Goal: Task Accomplishment & Management: Manage account settings

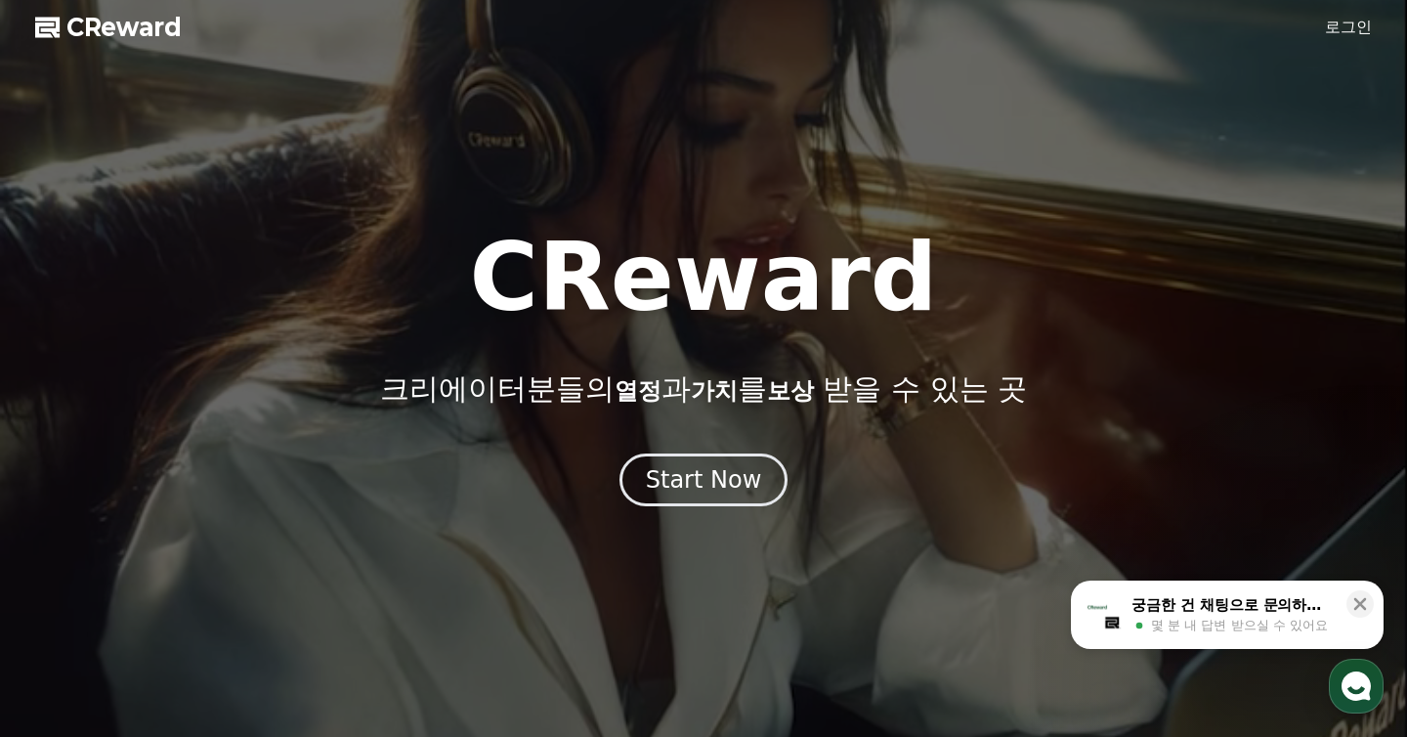
click at [118, 26] on span "CReward" at bounding box center [123, 27] width 115 height 31
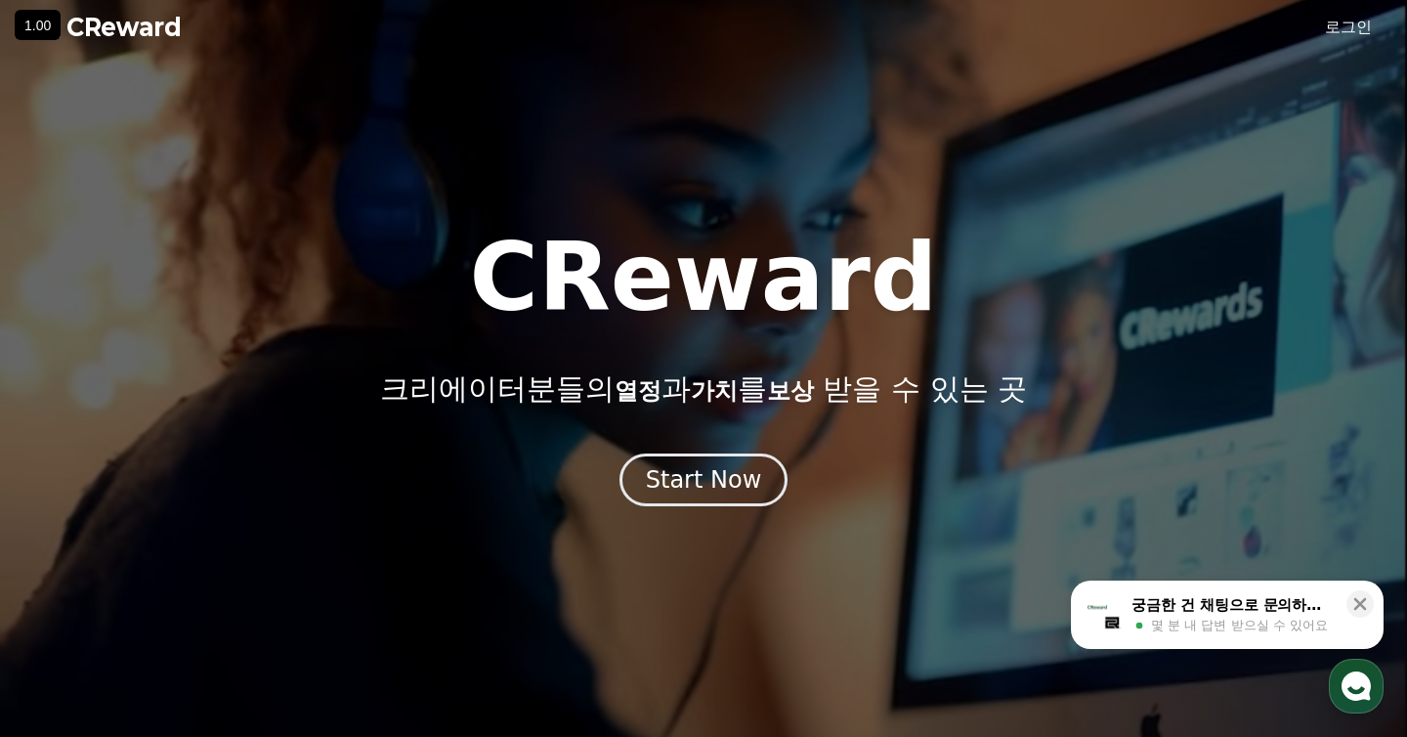
click at [1339, 26] on link "로그인" at bounding box center [1348, 27] width 47 height 23
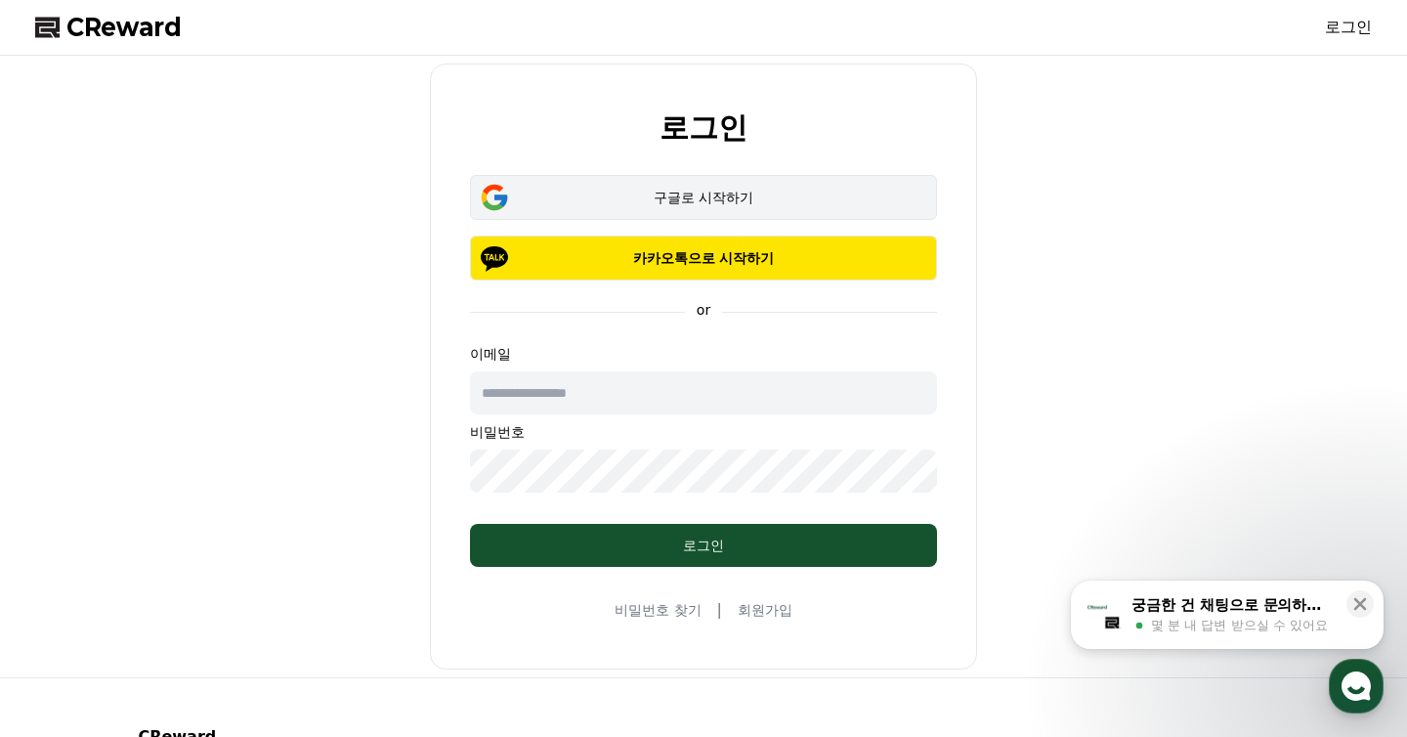
click at [831, 202] on div "구글로 시작하기" at bounding box center [703, 198] width 410 height 20
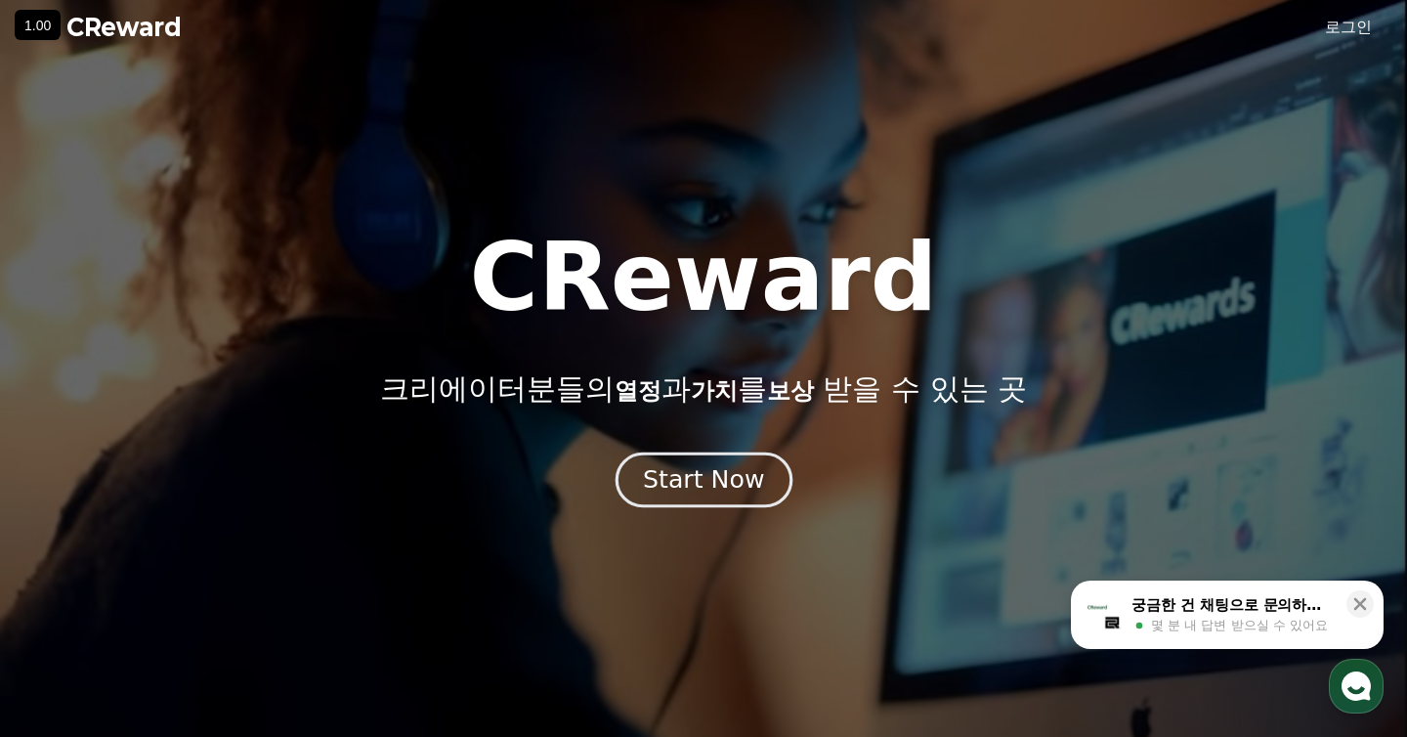
click at [746, 502] on button "Start Now" at bounding box center [703, 480] width 177 height 56
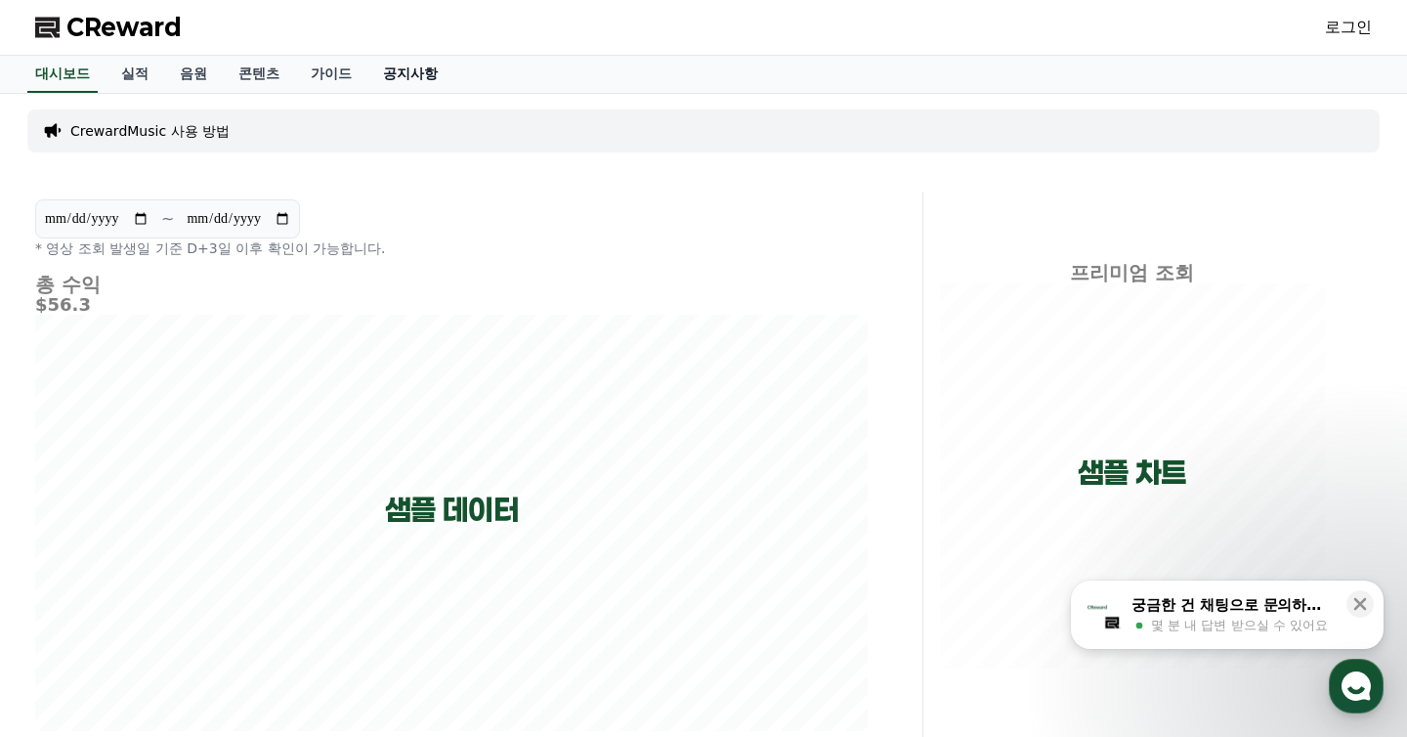
click at [396, 82] on link "공지사항" at bounding box center [410, 74] width 86 height 37
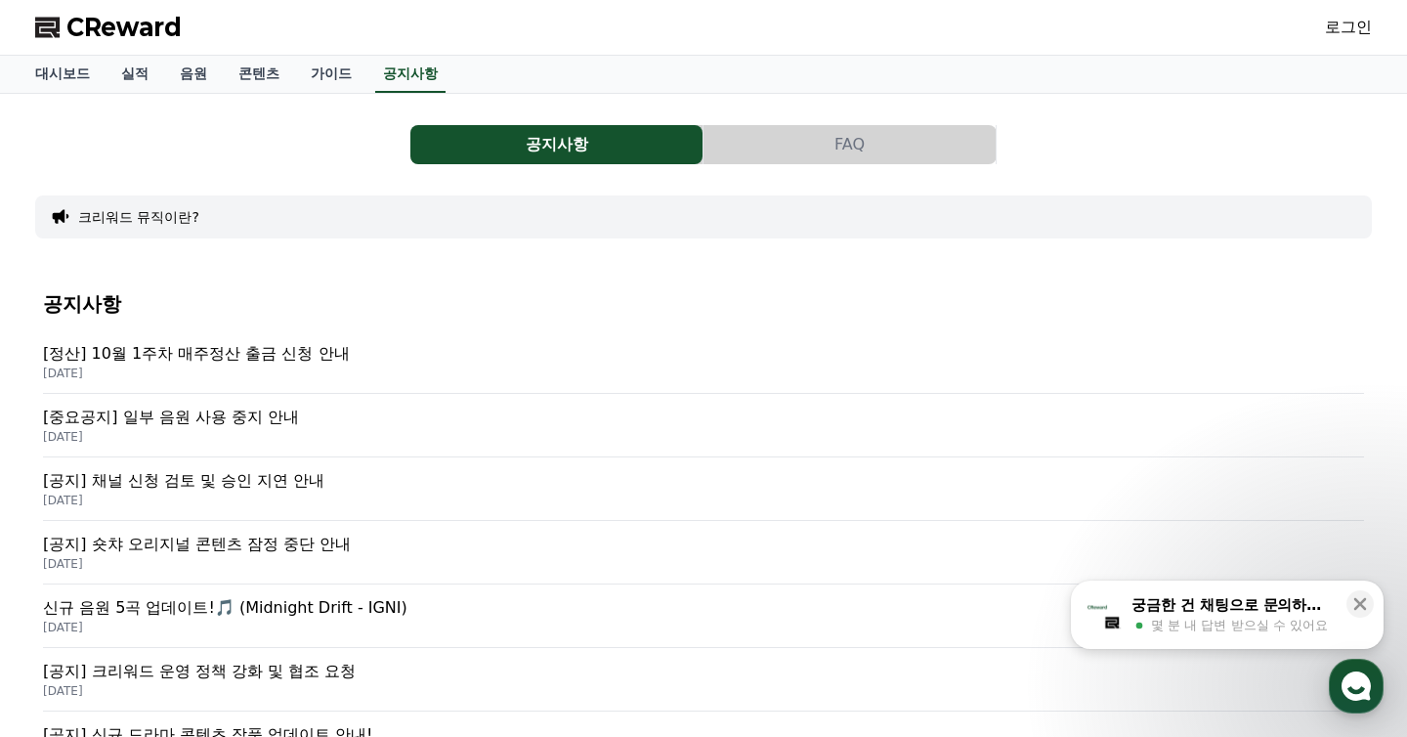
click at [483, 364] on p "[정산] 10월 1주차 매주정산 출금 신청 안내" at bounding box center [703, 353] width 1321 height 23
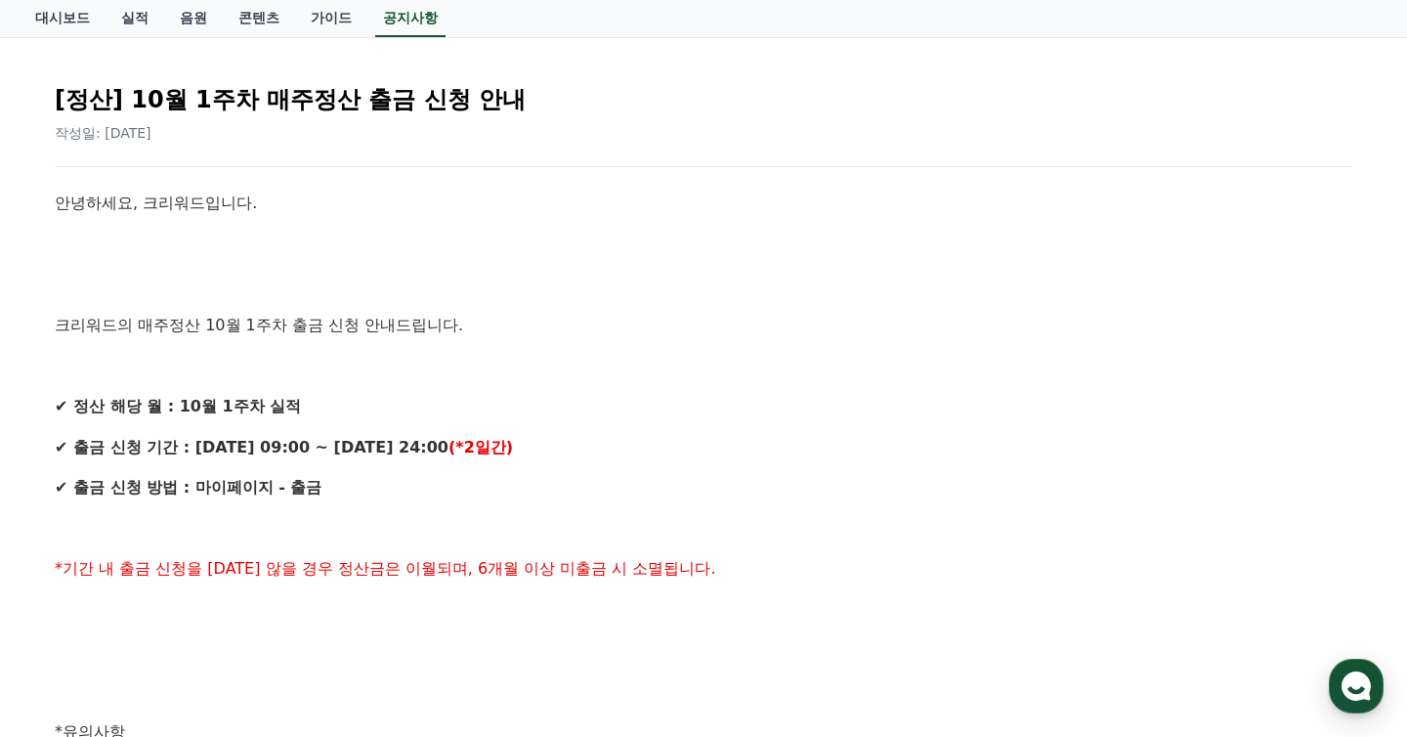
scroll to position [151, 0]
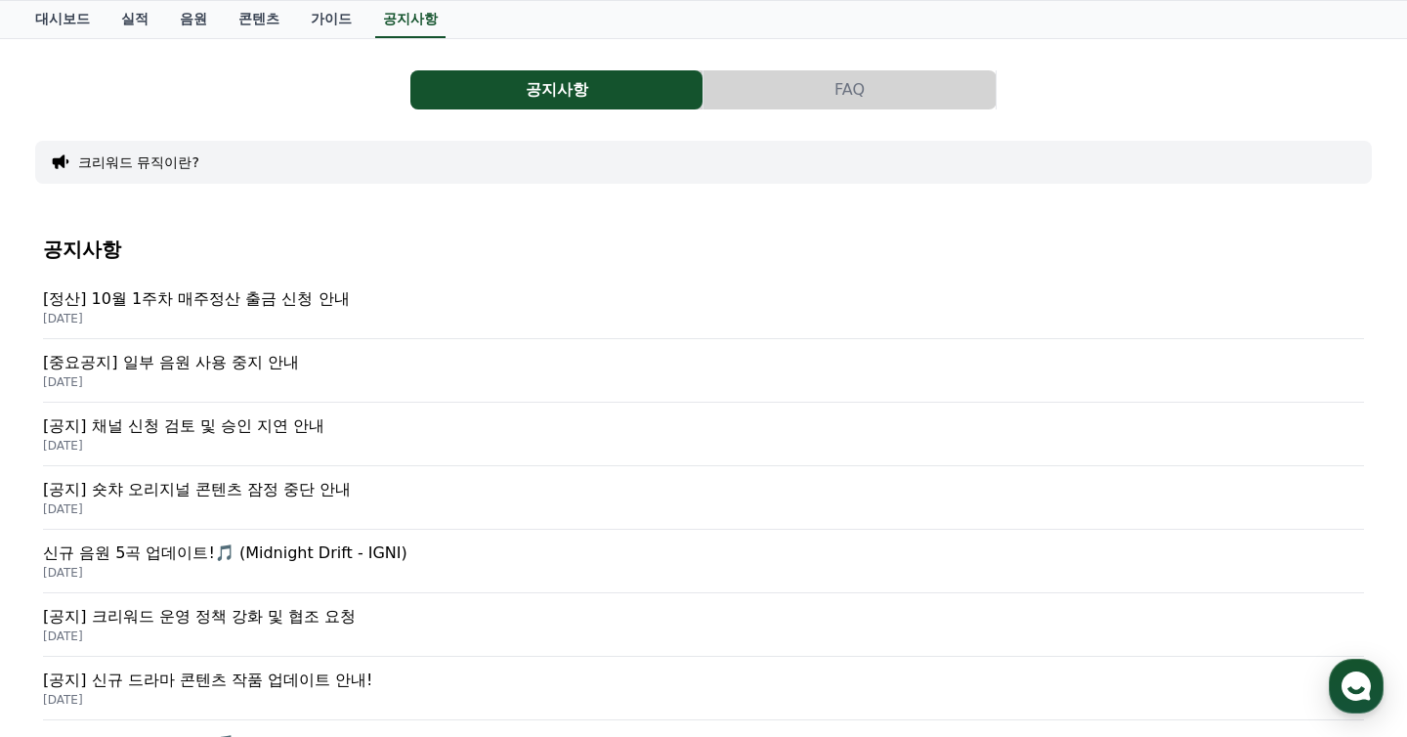
scroll to position [62, 0]
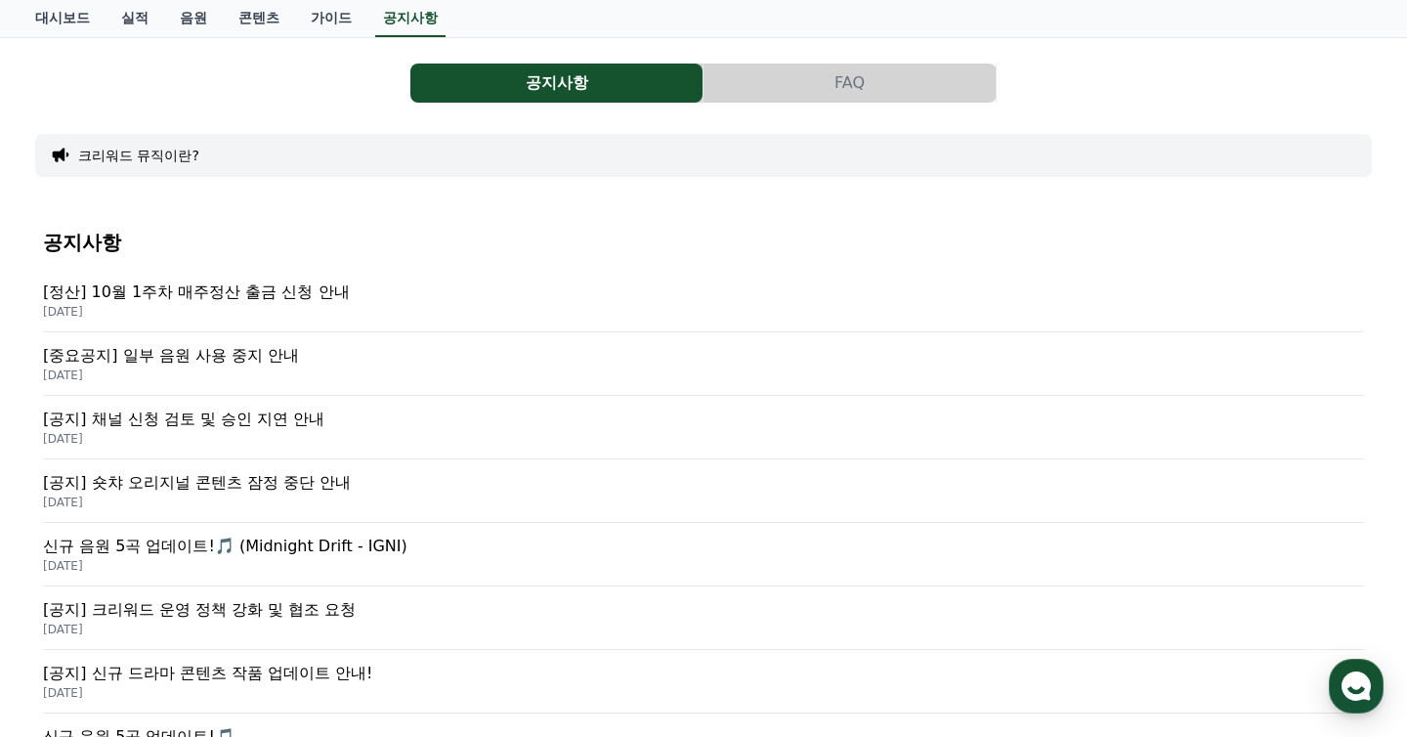
click at [520, 438] on p "[DATE]" at bounding box center [703, 439] width 1321 height 16
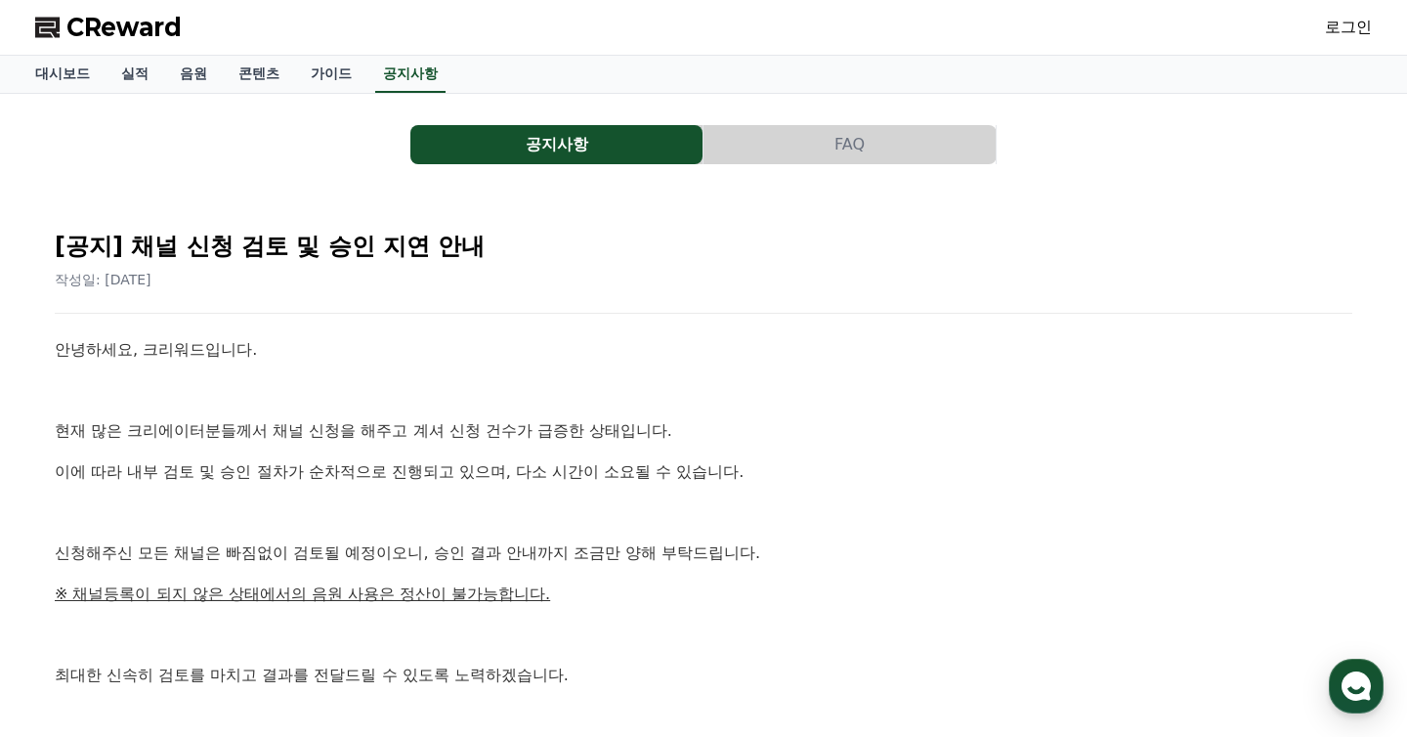
click at [1356, 24] on link "로그인" at bounding box center [1348, 27] width 47 height 23
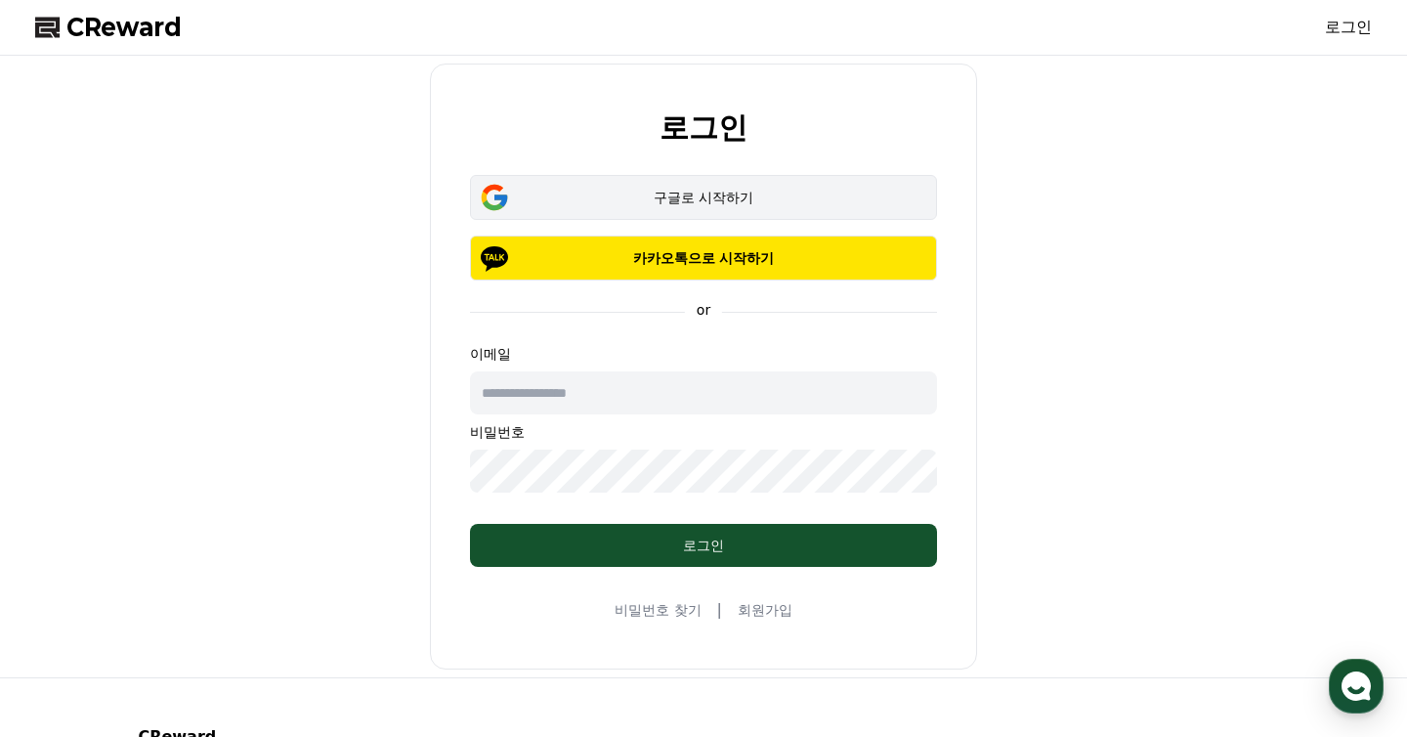
click at [725, 203] on div "구글로 시작하기" at bounding box center [703, 198] width 410 height 20
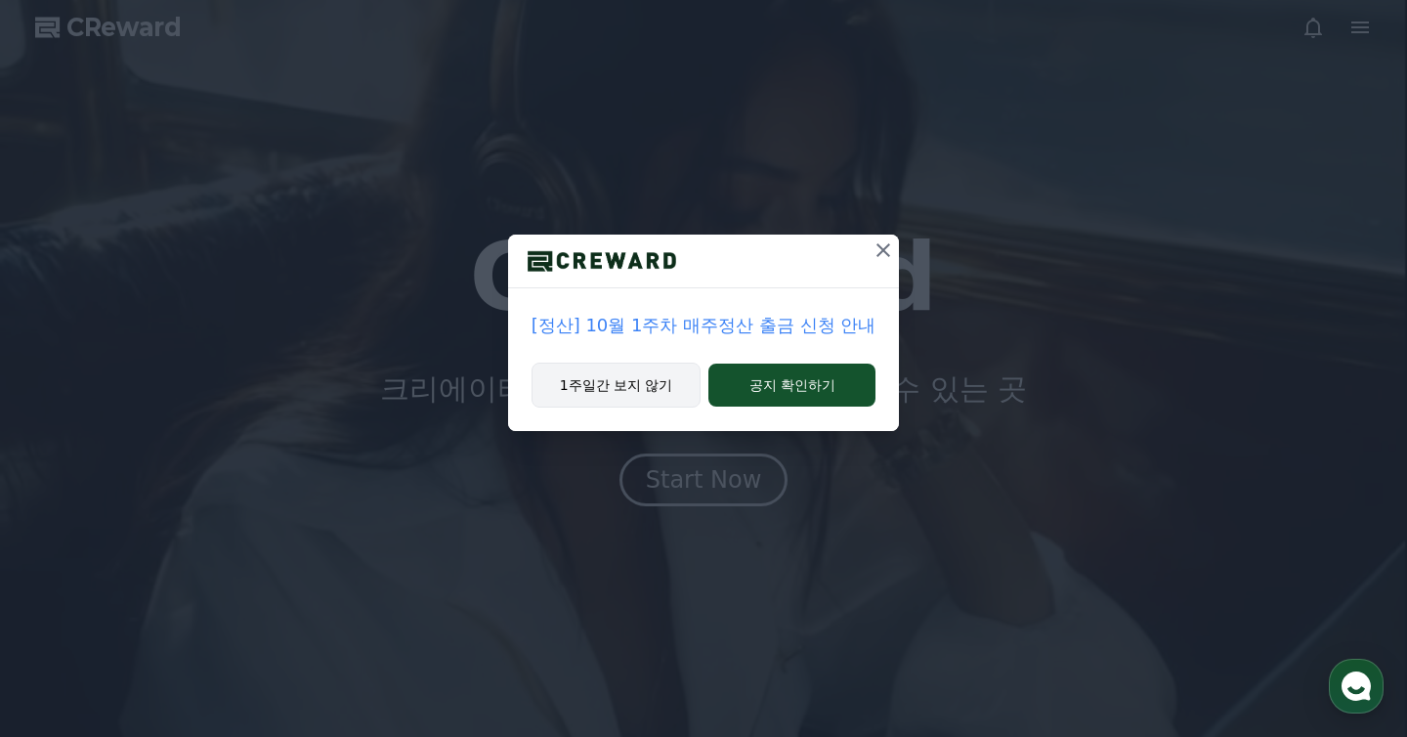
click at [660, 394] on button "1주일간 보지 않기" at bounding box center [617, 384] width 170 height 45
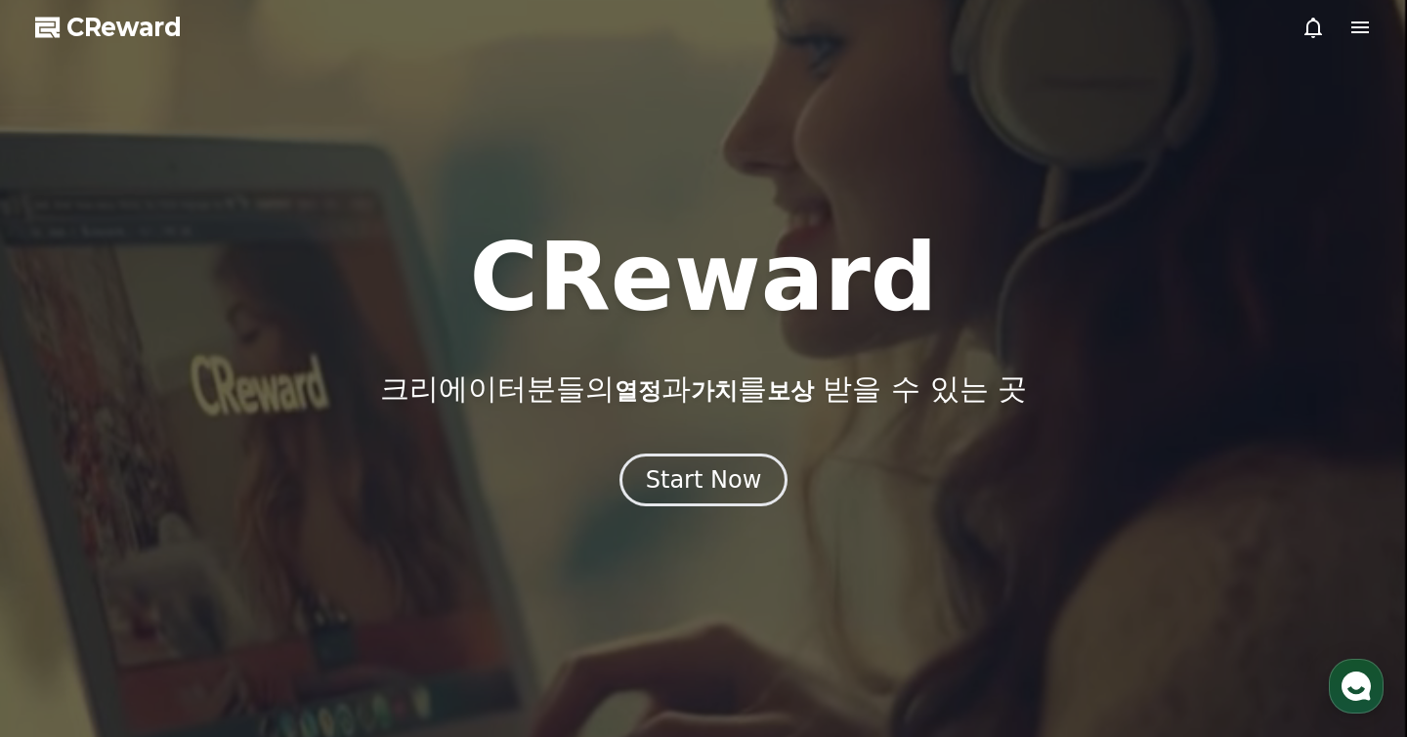
click at [1364, 33] on icon at bounding box center [1359, 27] width 23 height 23
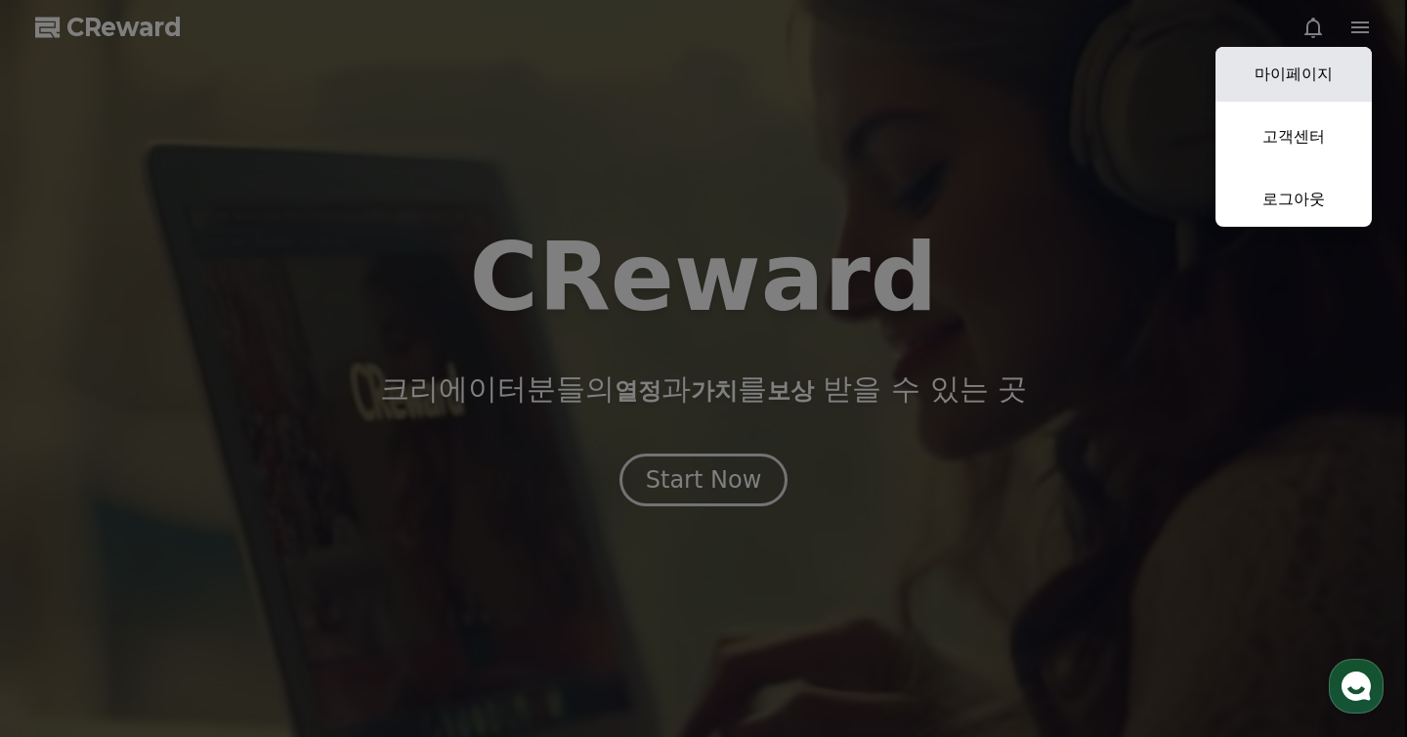
click at [1320, 86] on link "마이페이지" at bounding box center [1293, 74] width 156 height 55
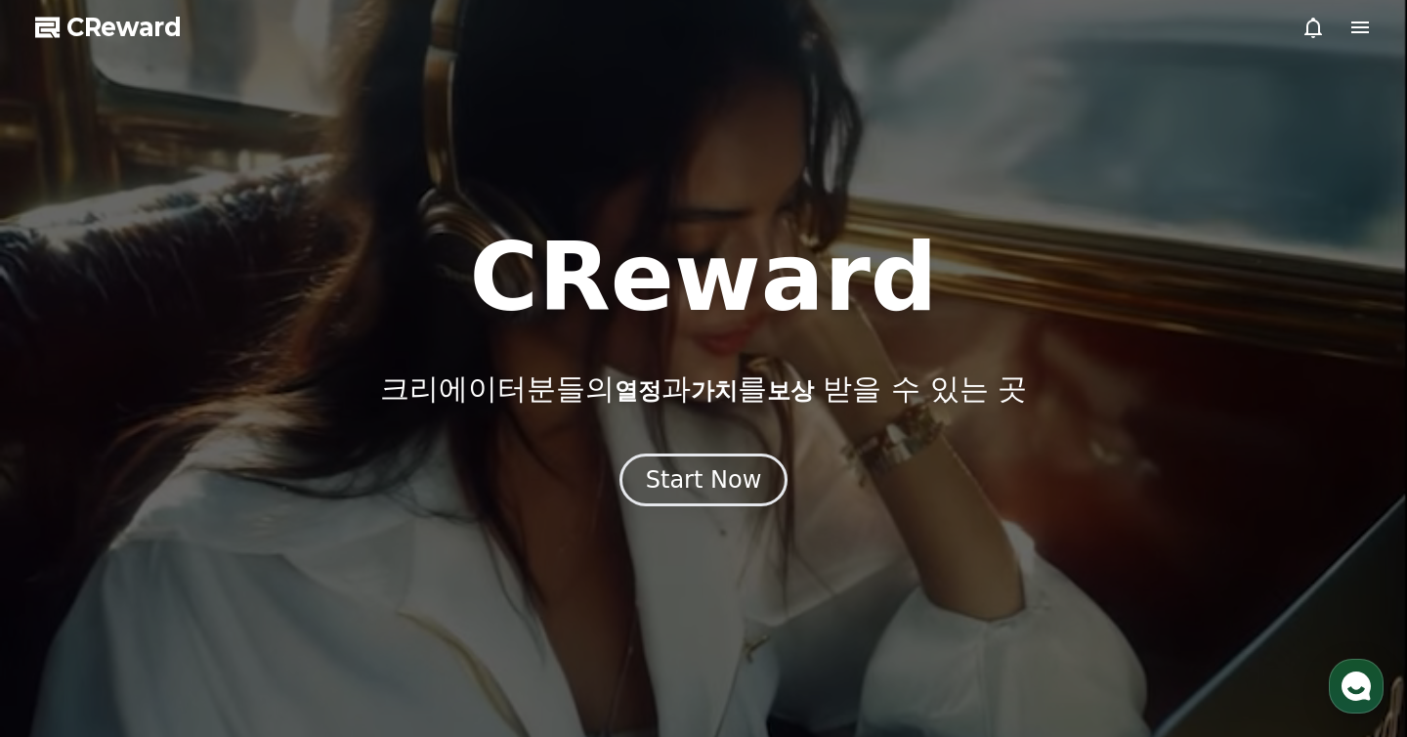
select select "**********"
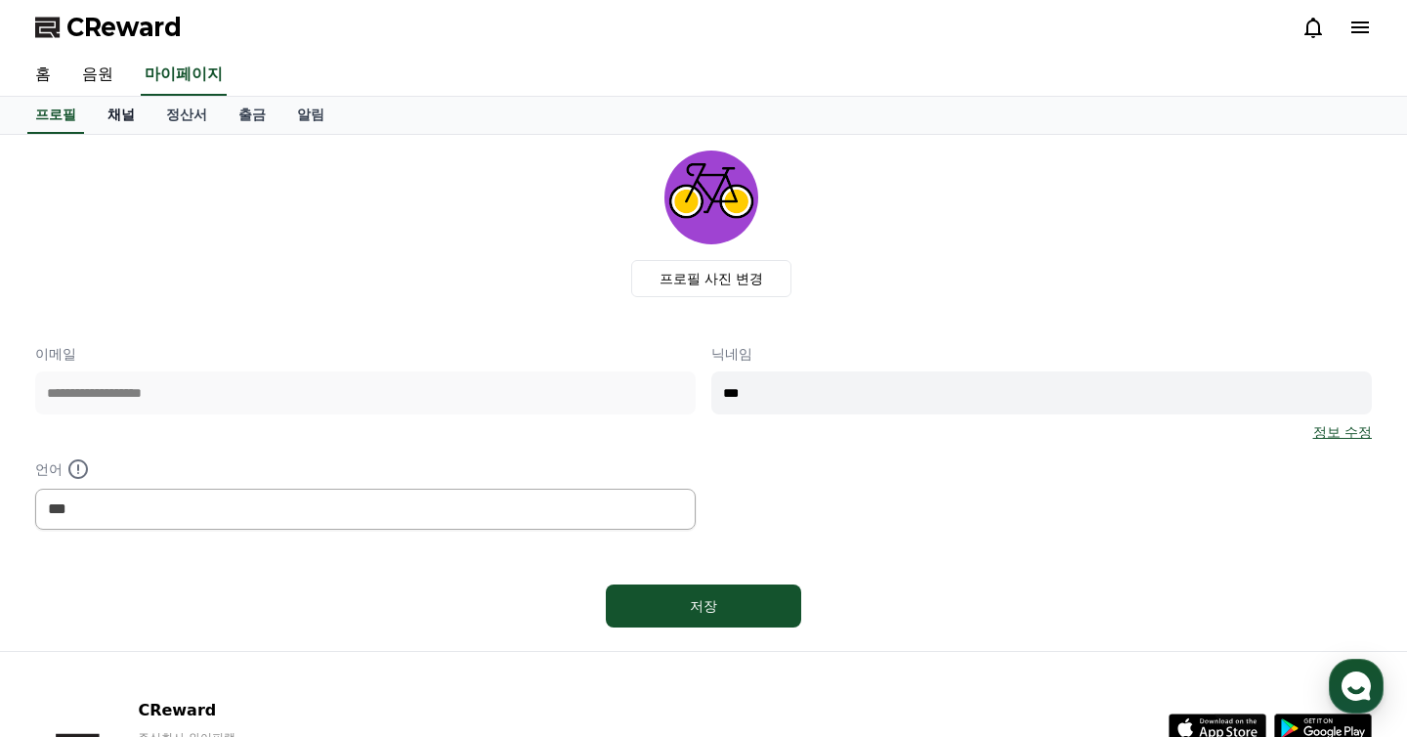
click at [113, 124] on link "채널" at bounding box center [121, 115] width 59 height 37
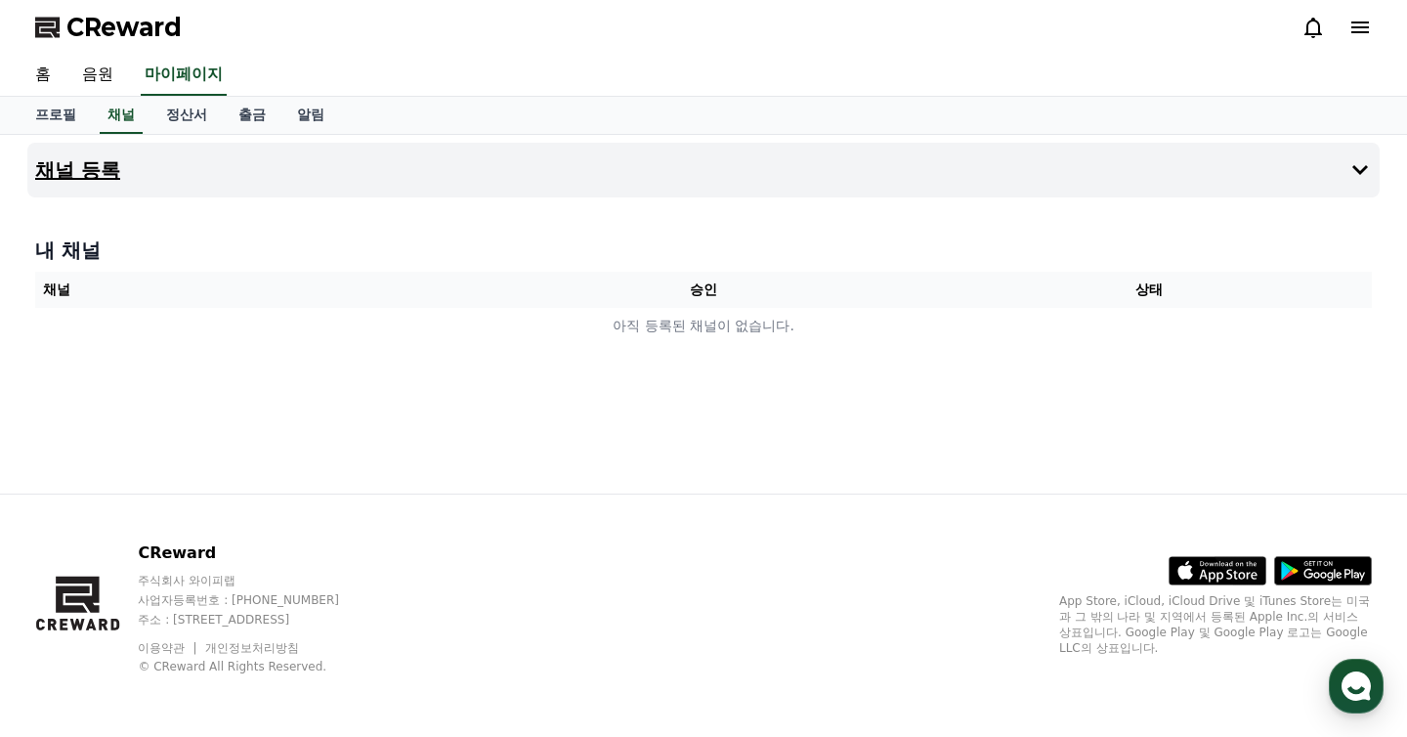
click at [393, 171] on button "채널 등록" at bounding box center [703, 170] width 1352 height 55
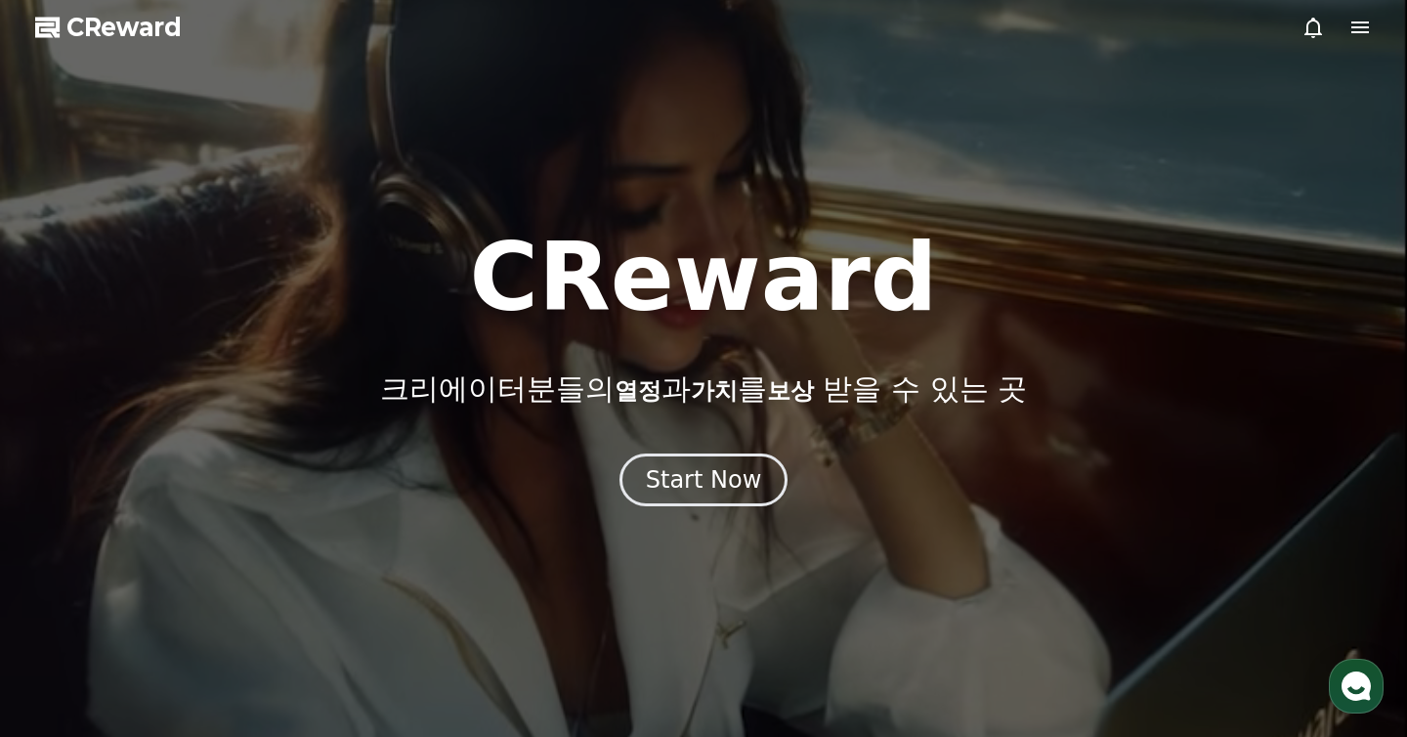
click at [316, 247] on div "CReward 크리에이터분들의 열정 과 가치 를 보상 받을 수 있는 곳" at bounding box center [703, 319] width 1407 height 176
